Goal: Task Accomplishment & Management: Manage account settings

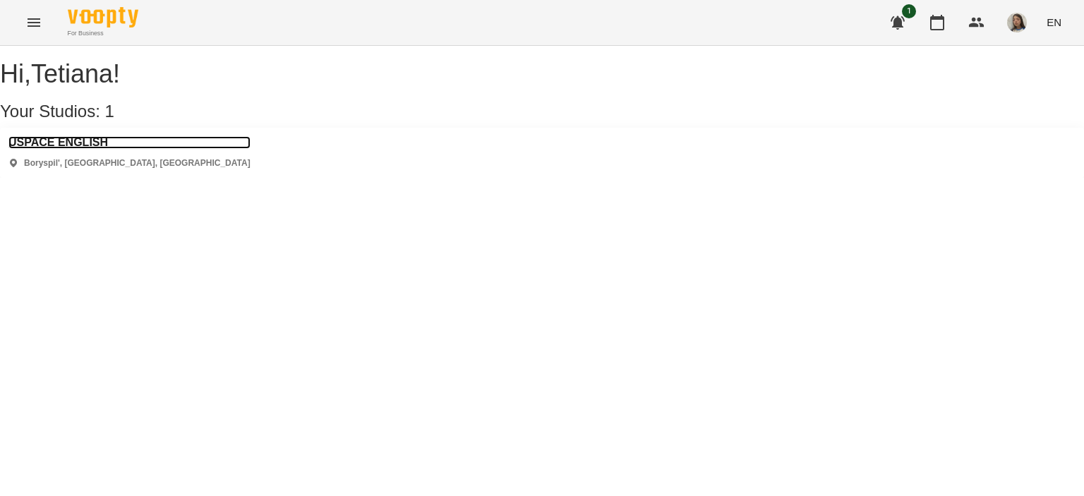
click at [100, 149] on h3 "USPACE ENGLISH" at bounding box center [129, 142] width 242 height 13
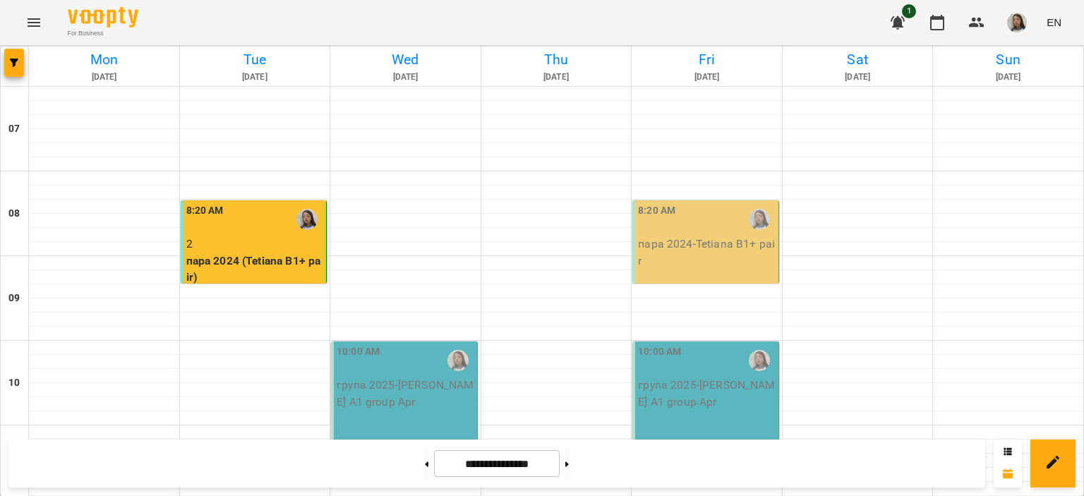
scroll to position [847, 0]
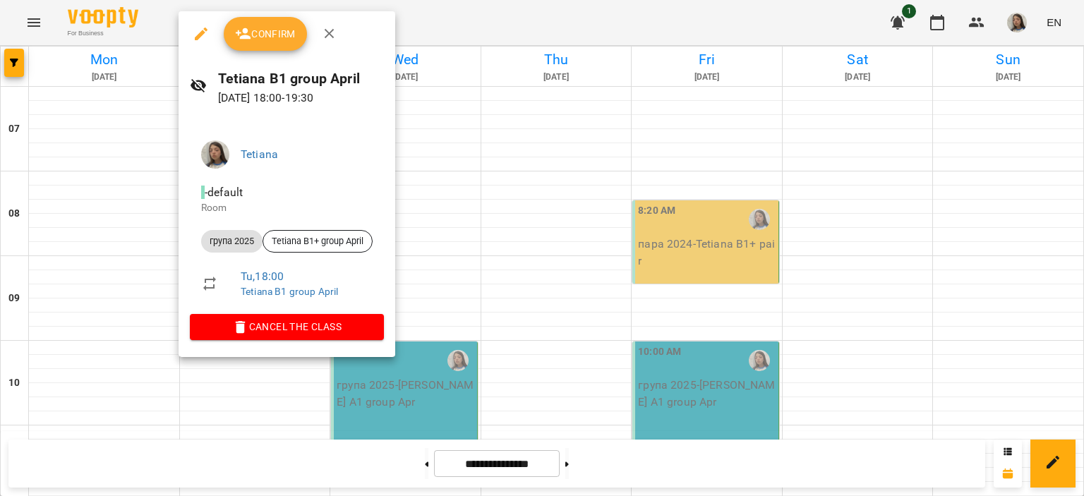
click at [248, 42] on icon "button" at bounding box center [243, 33] width 17 height 17
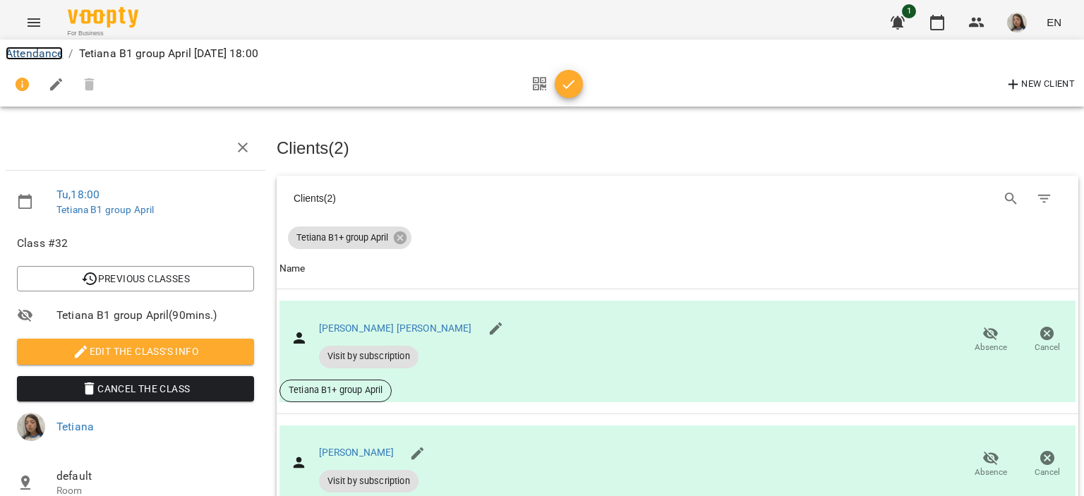
click at [11, 49] on link "Attendance" at bounding box center [34, 53] width 57 height 13
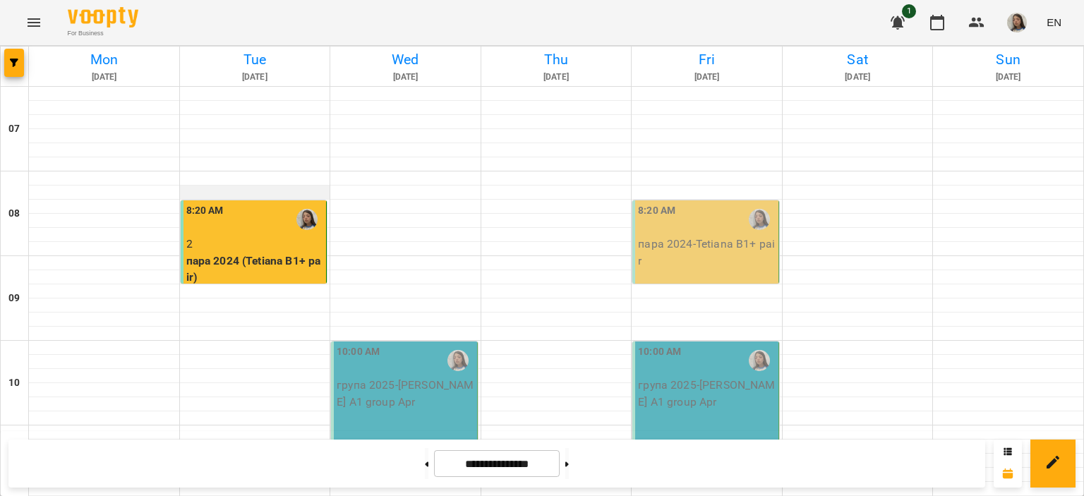
scroll to position [847, 0]
